Goal: Task Accomplishment & Management: Use online tool/utility

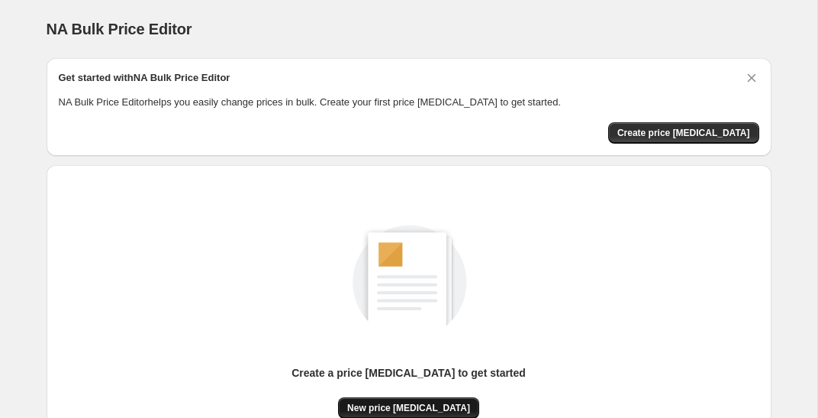
click at [419, 408] on span "New price [MEDICAL_DATA]" at bounding box center [408, 408] width 123 height 12
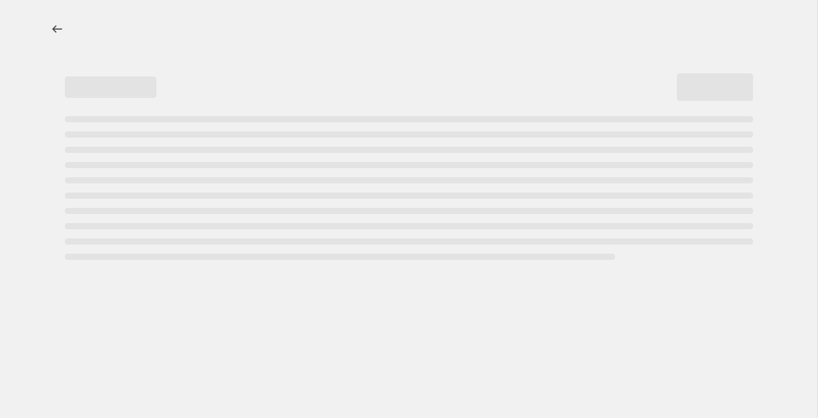
select select "percentage"
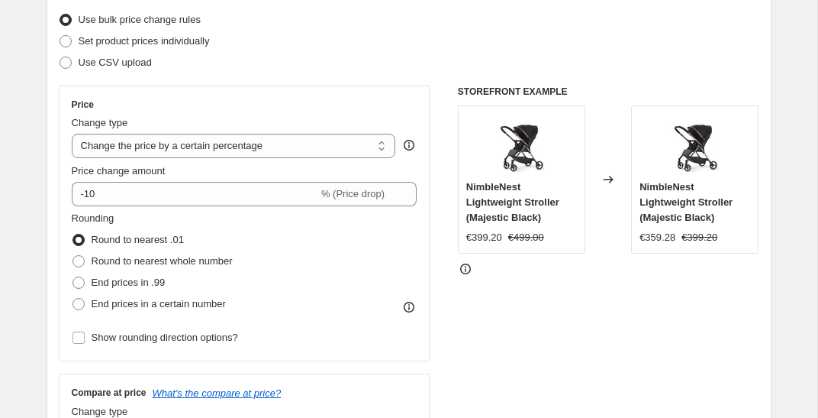
scroll to position [234, 0]
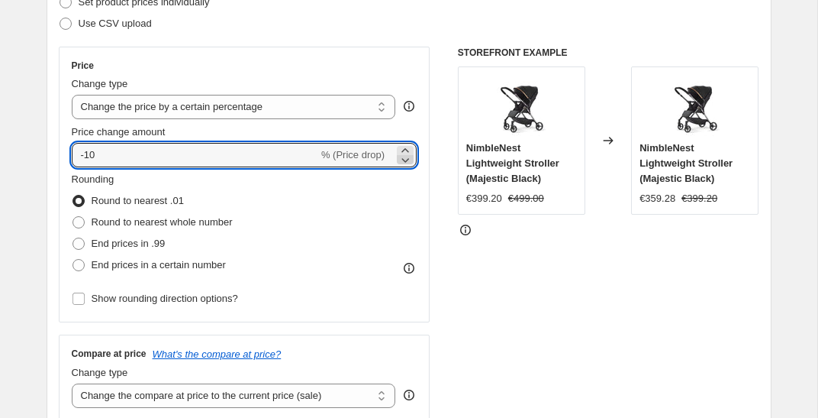
click at [406, 164] on icon at bounding box center [405, 159] width 15 height 15
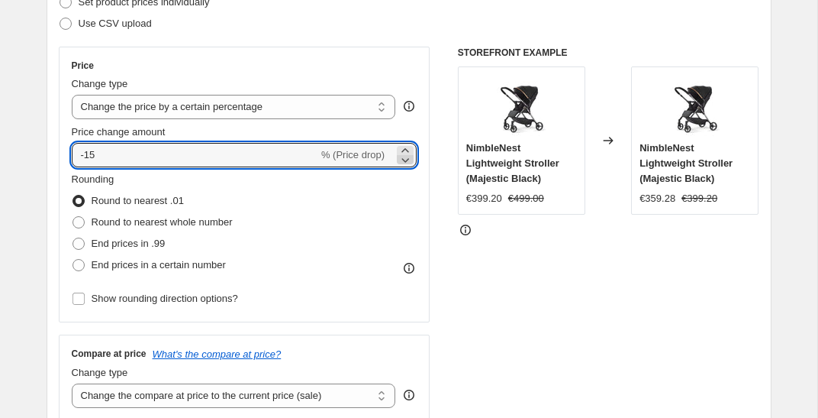
click at [406, 164] on icon at bounding box center [405, 159] width 15 height 15
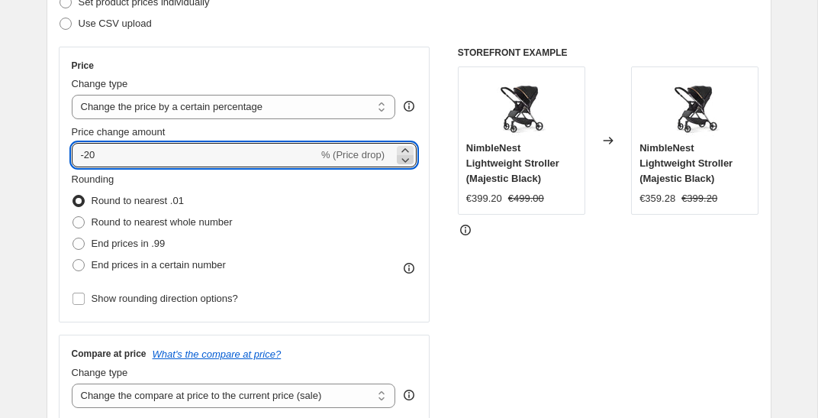
click at [406, 164] on icon at bounding box center [405, 159] width 15 height 15
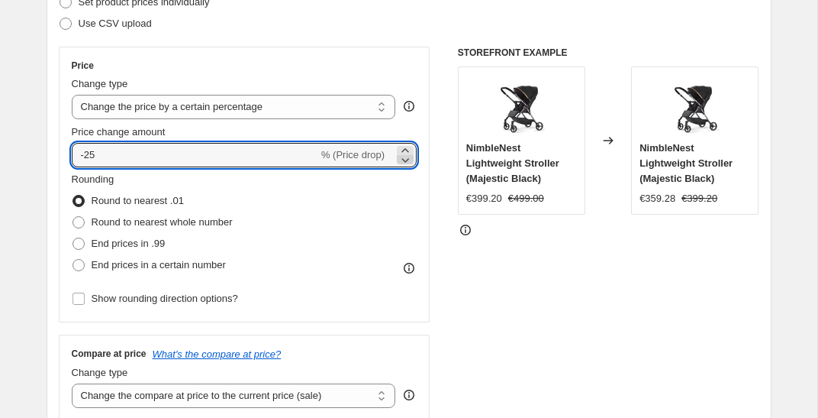
click at [406, 164] on icon at bounding box center [405, 159] width 15 height 15
click at [406, 162] on icon at bounding box center [405, 159] width 15 height 15
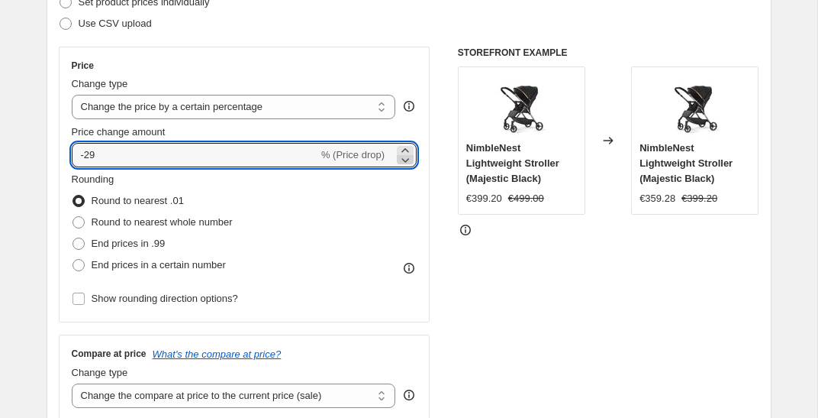
type input "-30"
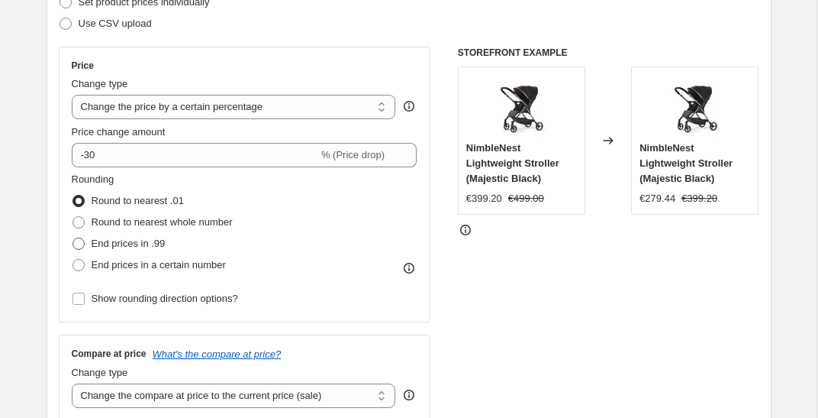
click at [147, 243] on span "End prices in .99" at bounding box center [129, 242] width 74 height 11
click at [73, 238] on input "End prices in .99" at bounding box center [73, 237] width 1 height 1
radio input "true"
click at [456, 303] on div "Price Change type Change the price to a certain amount Change the price by a ce…" at bounding box center [409, 234] width 701 height 374
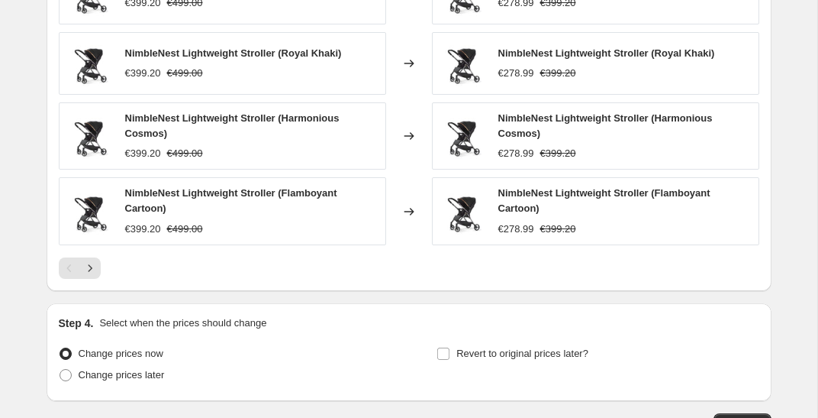
scroll to position [1118, 0]
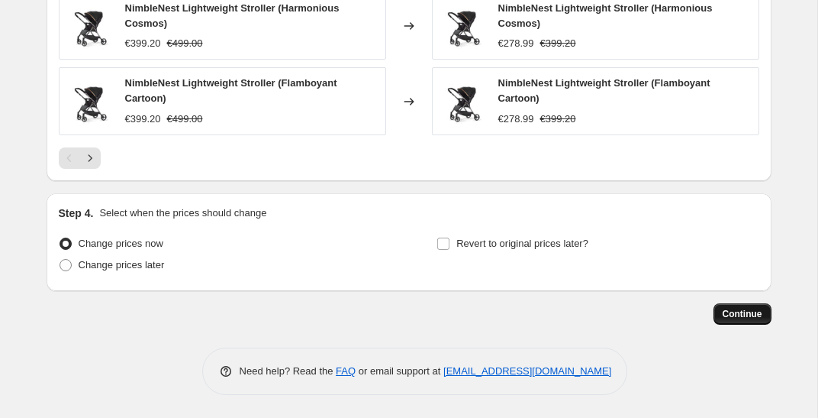
click at [727, 313] on span "Continue" at bounding box center [743, 314] width 40 height 12
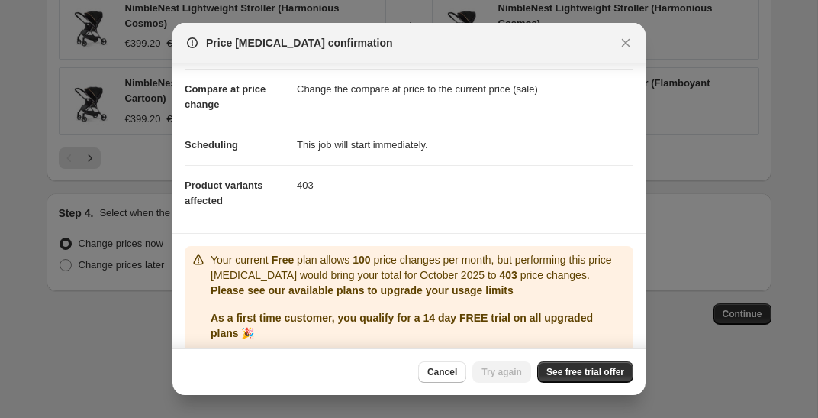
scroll to position [115, 0]
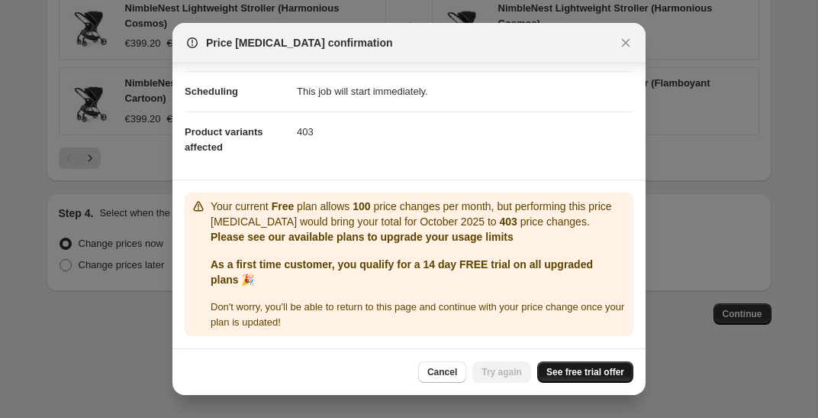
click at [587, 366] on span "See free trial offer" at bounding box center [586, 372] width 78 height 12
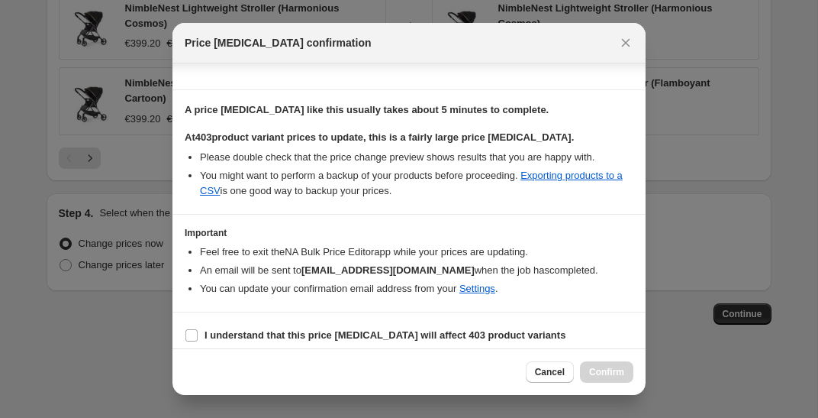
scroll to position [215, 0]
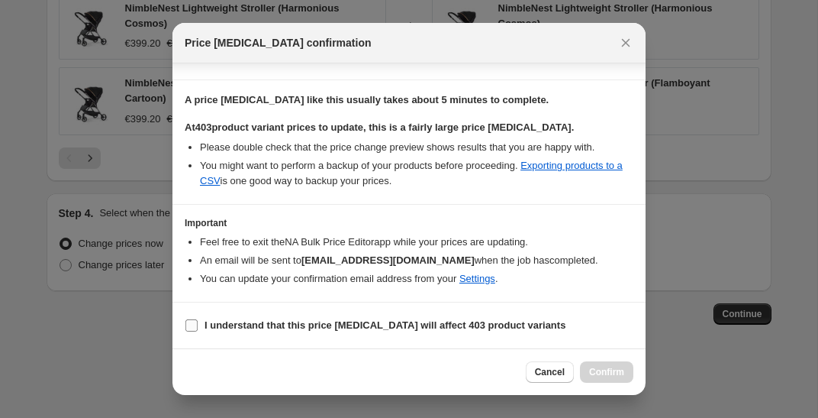
click at [290, 324] on b "I understand that this price change job will affect 403 product variants" at bounding box center [385, 324] width 361 height 11
click at [198, 324] on input "I understand that this price change job will affect 403 product variants" at bounding box center [191, 325] width 12 height 12
checkbox input "true"
click at [599, 374] on span "Confirm" at bounding box center [606, 372] width 35 height 12
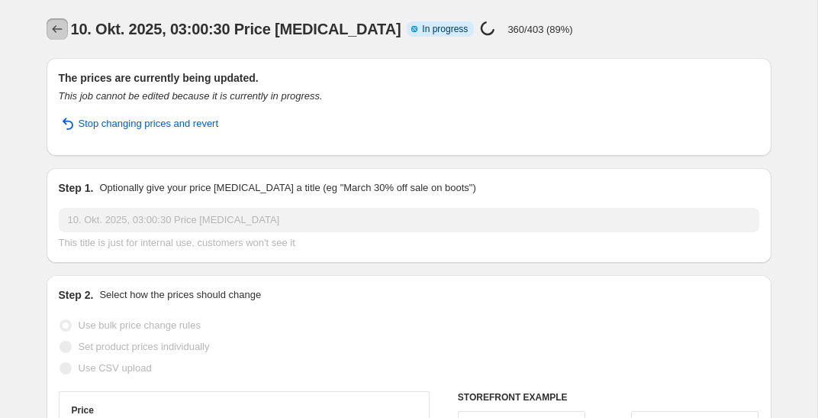
click at [54, 30] on icon "Price change jobs" at bounding box center [57, 28] width 15 height 15
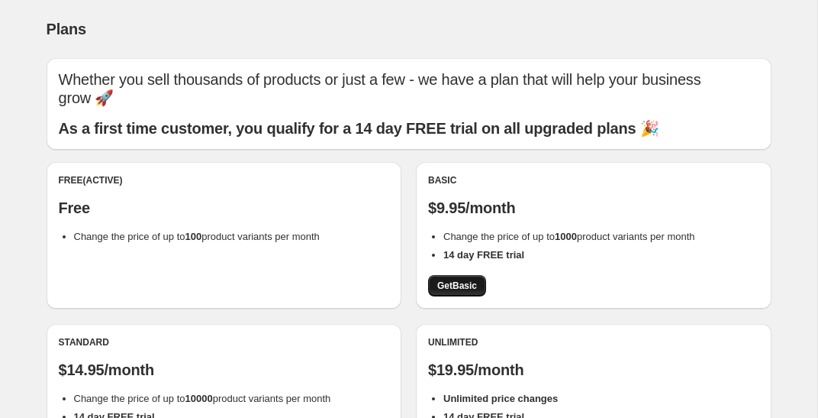
click at [464, 275] on link "Get Basic" at bounding box center [457, 285] width 58 height 21
